Goal: Information Seeking & Learning: Learn about a topic

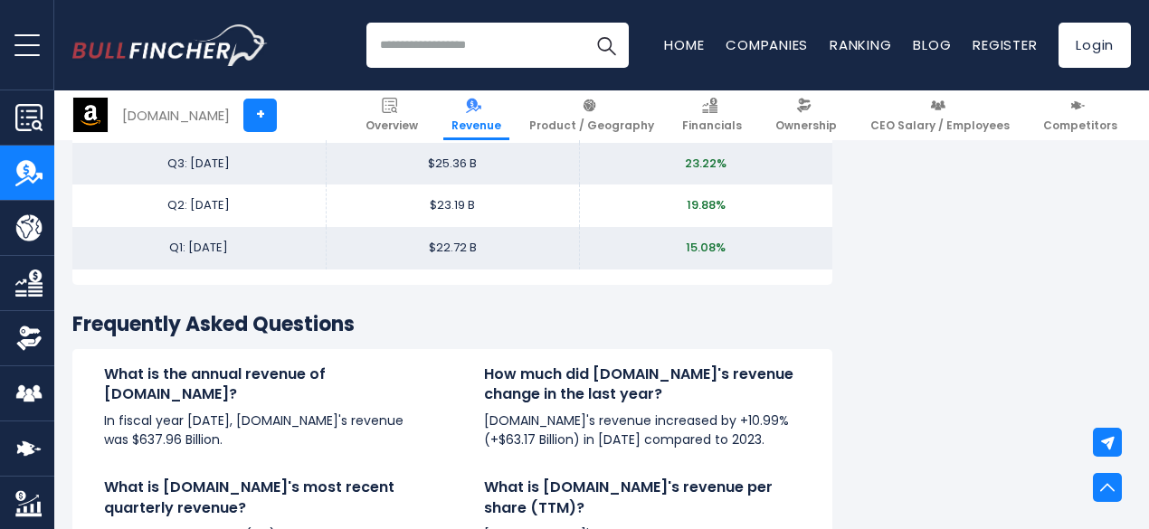
scroll to position [4105, 0]
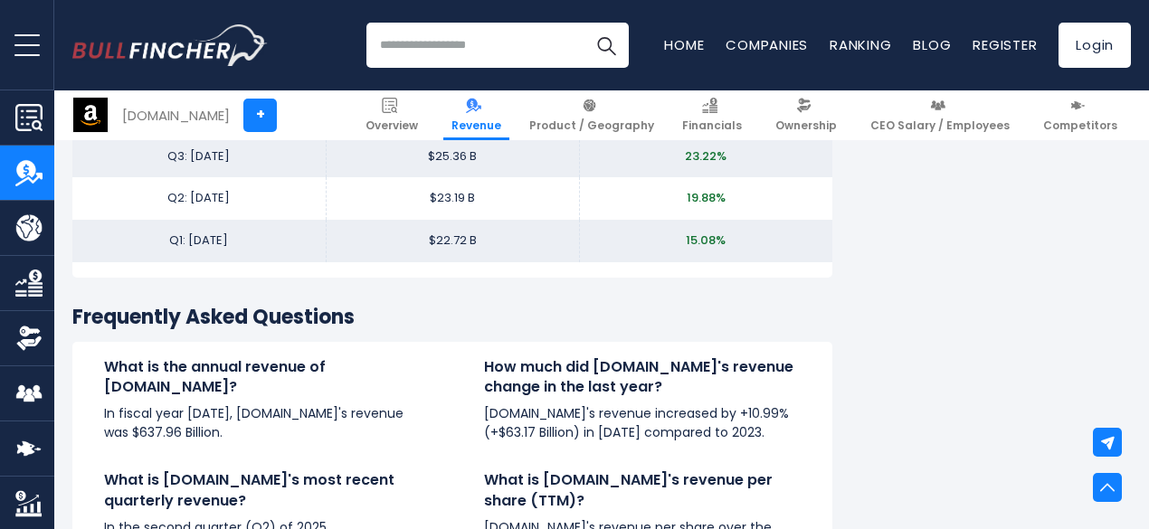
click at [43, 240] on link "Product / Geography" at bounding box center [27, 228] width 54 height 54
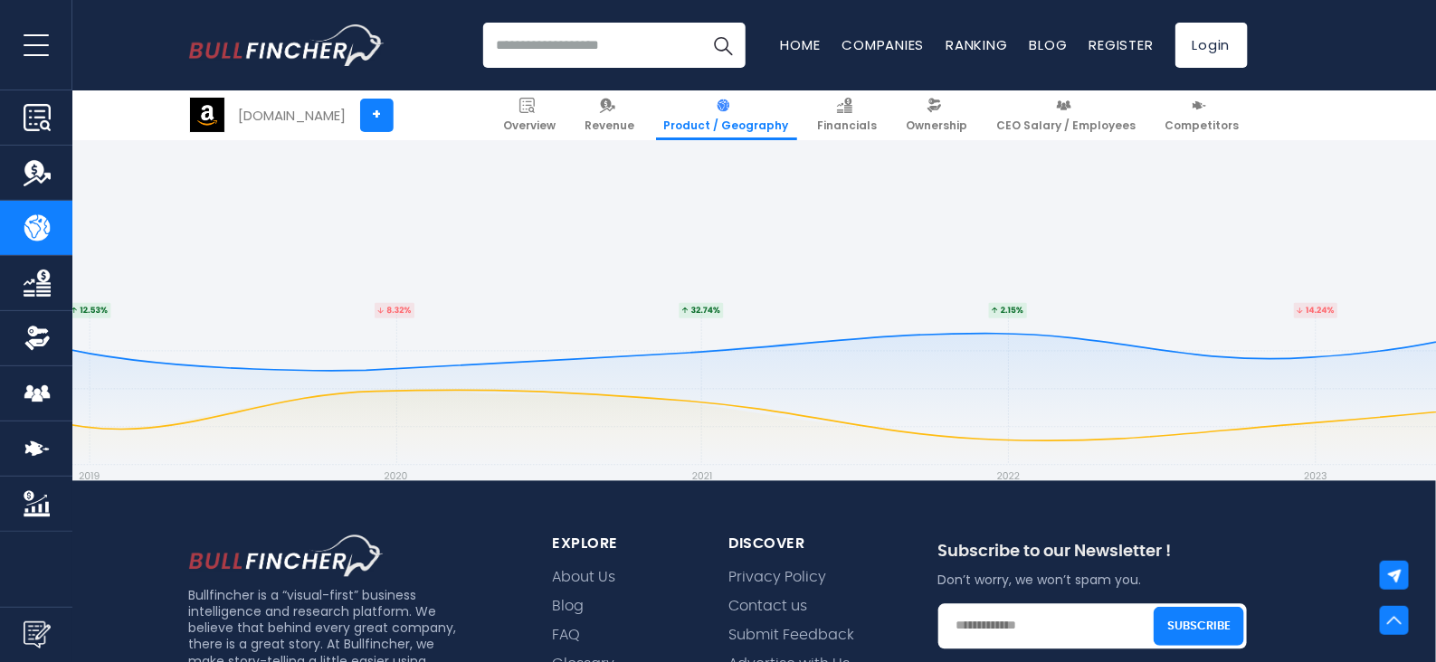
scroll to position [4179, 0]
click at [29, 294] on img "Company Financials" at bounding box center [37, 283] width 27 height 27
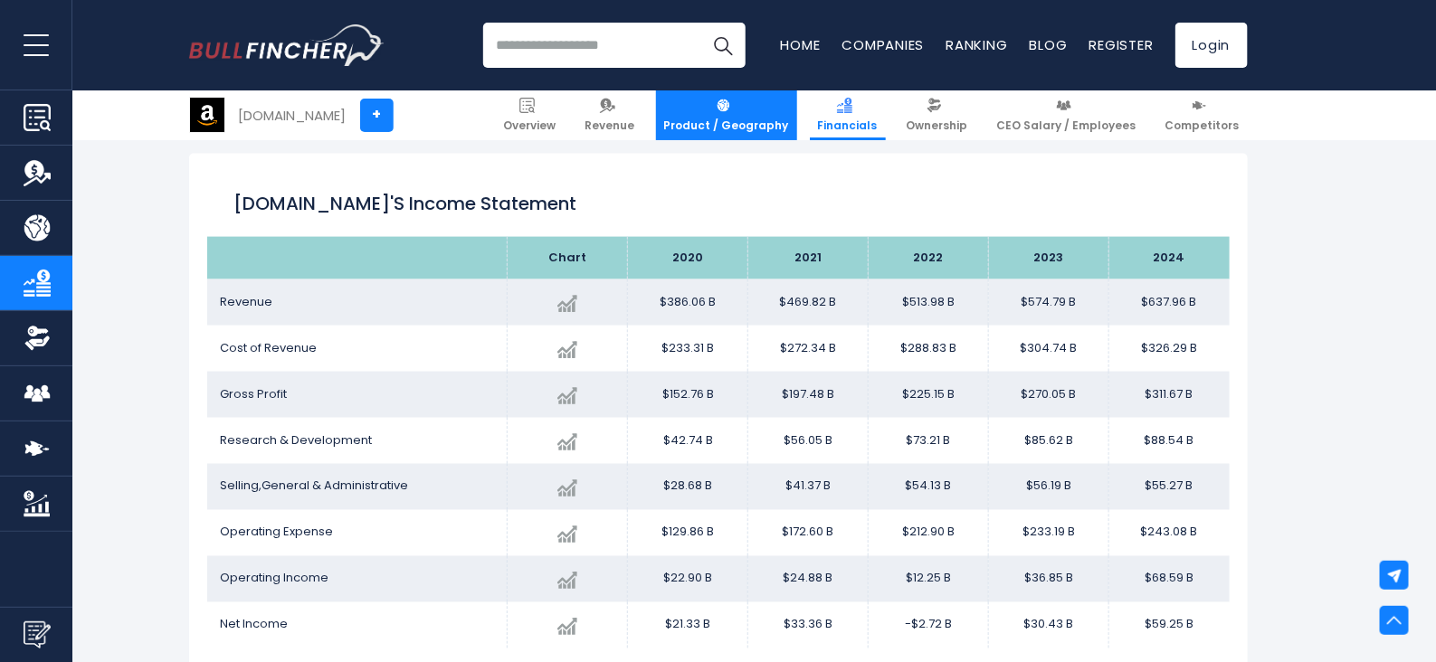
click at [755, 114] on link "Product / Geography" at bounding box center [726, 115] width 141 height 50
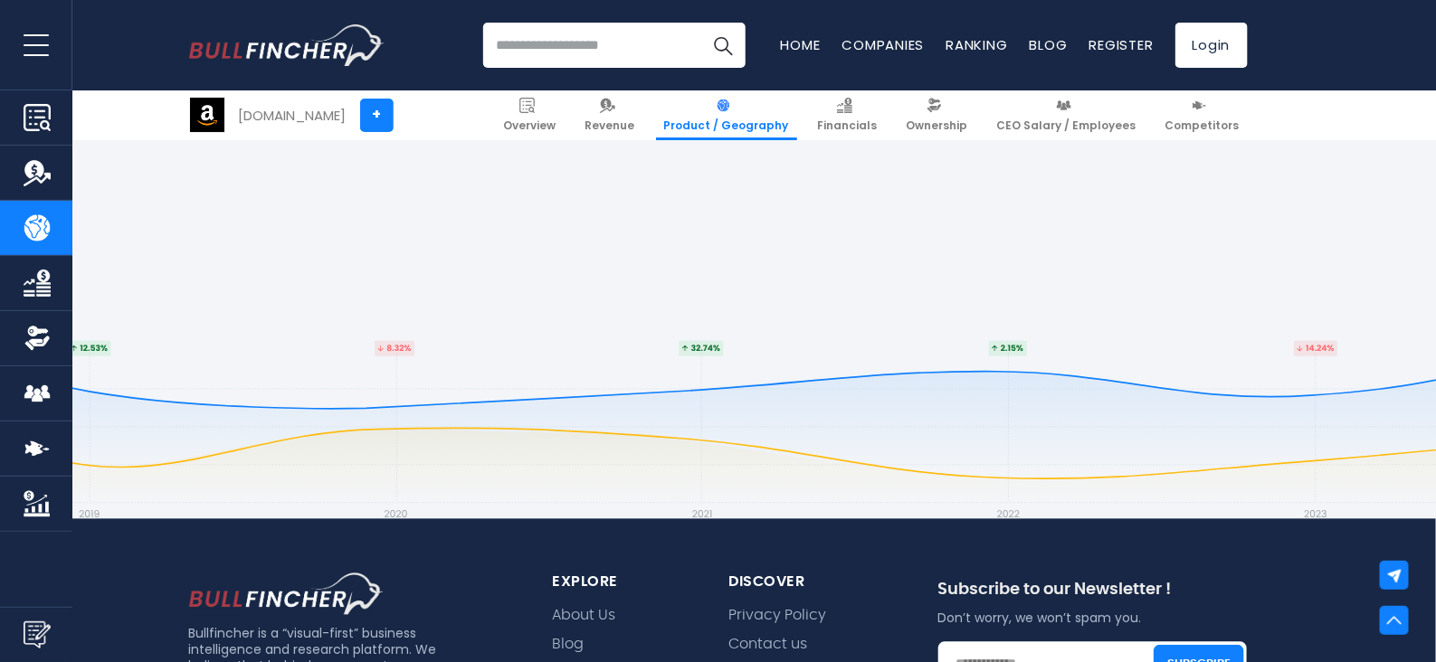
scroll to position [4141, 0]
